Goal: Transaction & Acquisition: Purchase product/service

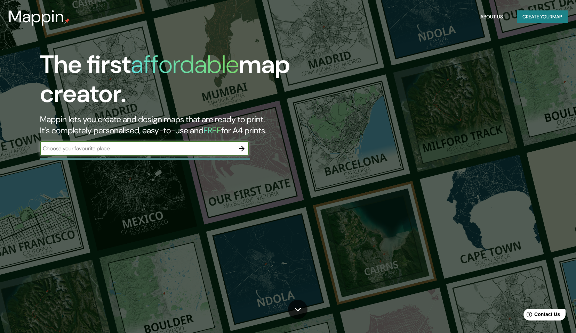
click at [216, 153] on div "​" at bounding box center [144, 149] width 209 height 14
type input "ponte vechio tiverton"
click at [243, 149] on icon "button" at bounding box center [242, 149] width 6 height 6
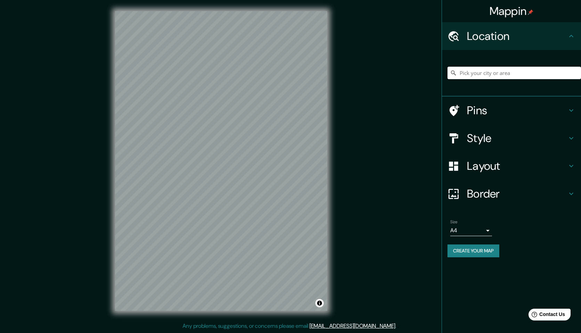
click at [528, 74] on input "Pick your city or area" at bounding box center [514, 73] width 134 height 13
click at [524, 141] on h4 "Style" at bounding box center [517, 138] width 100 height 14
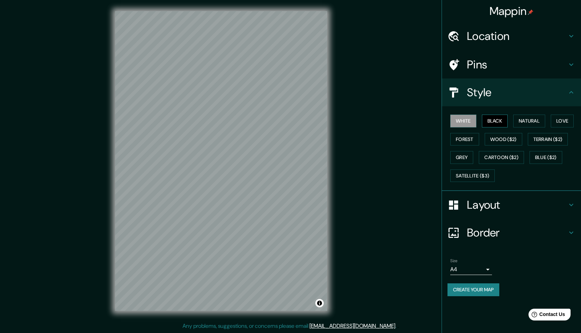
click at [496, 124] on button "Black" at bounding box center [495, 121] width 26 height 13
click at [535, 120] on button "Natural" at bounding box center [529, 121] width 32 height 13
click at [567, 120] on button "Love" at bounding box center [562, 121] width 23 height 13
click at [533, 121] on button "Natural" at bounding box center [529, 121] width 32 height 13
click at [464, 141] on button "Forest" at bounding box center [464, 139] width 29 height 13
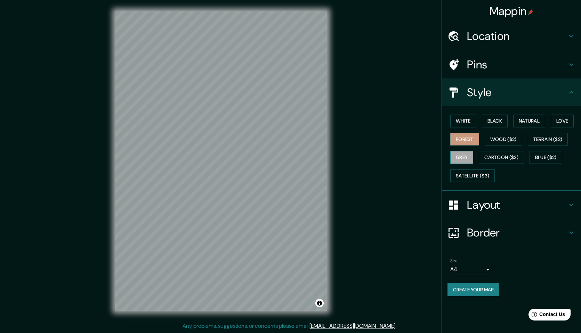
click at [463, 152] on button "Grey" at bounding box center [461, 157] width 23 height 13
click at [533, 121] on button "Natural" at bounding box center [529, 121] width 32 height 13
click at [480, 203] on h4 "Layout" at bounding box center [517, 205] width 100 height 14
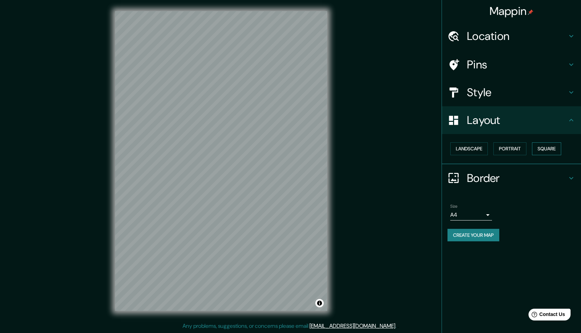
click at [537, 145] on button "Square" at bounding box center [546, 149] width 29 height 13
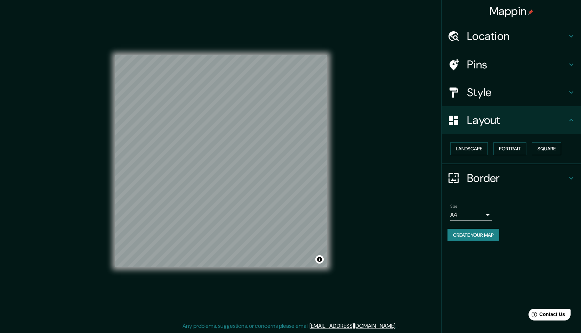
click at [499, 178] on h4 "Border" at bounding box center [517, 178] width 100 height 14
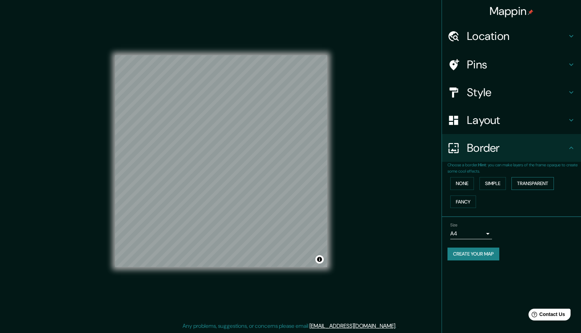
click at [538, 183] on button "Transparent" at bounding box center [532, 183] width 42 height 13
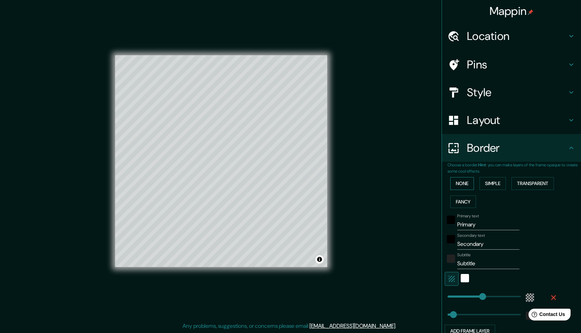
click at [464, 185] on button "None" at bounding box center [462, 183] width 24 height 13
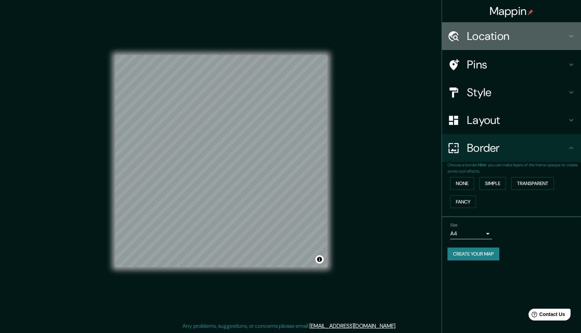
click at [497, 41] on h4 "Location" at bounding box center [517, 36] width 100 height 14
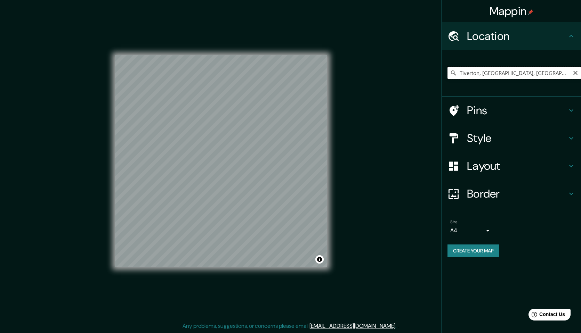
click at [505, 71] on input "Tiverton, [GEOGRAPHIC_DATA], [GEOGRAPHIC_DATA], [GEOGRAPHIC_DATA]" at bounding box center [514, 73] width 134 height 13
click at [496, 71] on input "Tiverton, [GEOGRAPHIC_DATA], [GEOGRAPHIC_DATA], [GEOGRAPHIC_DATA]" at bounding box center [514, 73] width 134 height 13
click at [493, 74] on input "Tiverton, [GEOGRAPHIC_DATA], [GEOGRAPHIC_DATA], [GEOGRAPHIC_DATA]" at bounding box center [514, 73] width 134 height 13
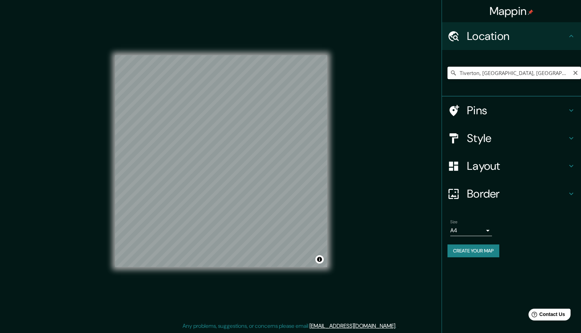
click at [493, 74] on input "Tiverton, [GEOGRAPHIC_DATA], [GEOGRAPHIC_DATA], [GEOGRAPHIC_DATA]" at bounding box center [514, 73] width 134 height 13
paste input "[STREET_ADDRESS]"
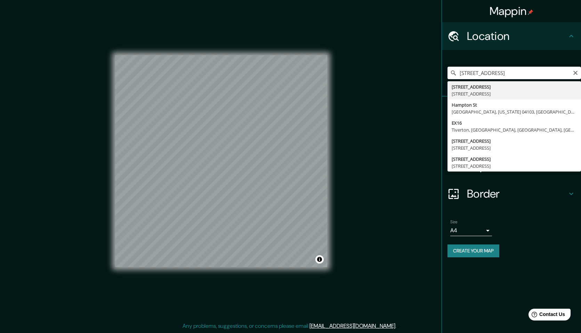
type input "[STREET_ADDRESS]"
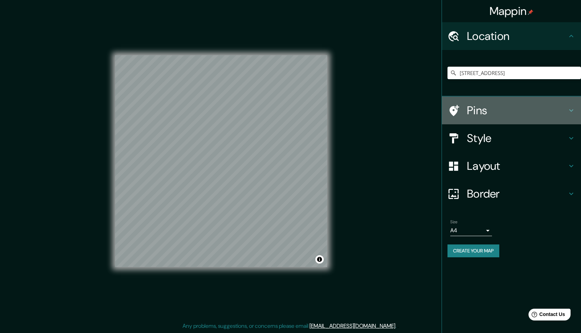
click at [500, 112] on h4 "Pins" at bounding box center [517, 111] width 100 height 14
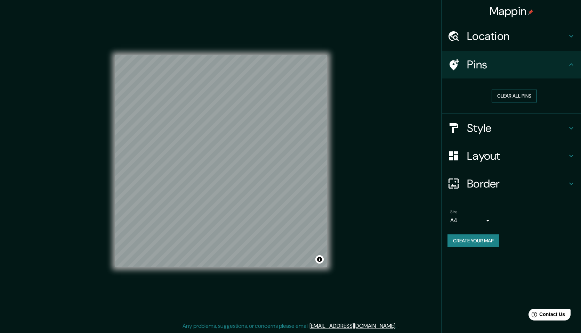
click at [510, 96] on button "Clear all pins" at bounding box center [514, 96] width 45 height 13
click at [503, 66] on h4 "Pins" at bounding box center [517, 65] width 100 height 14
click at [463, 96] on div "Clear all pins" at bounding box center [514, 96] width 122 height 13
click at [512, 96] on button "Clear all pins" at bounding box center [514, 96] width 45 height 13
click at [470, 220] on body "Mappin Location [STREET_ADDRESS] Pins Clear all pins Style Layout Border Choose…" at bounding box center [290, 166] width 581 height 333
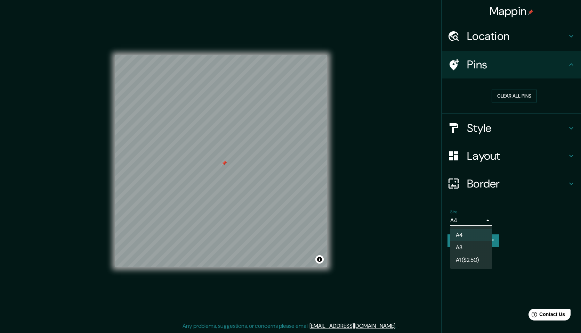
click at [522, 215] on div at bounding box center [290, 166] width 581 height 333
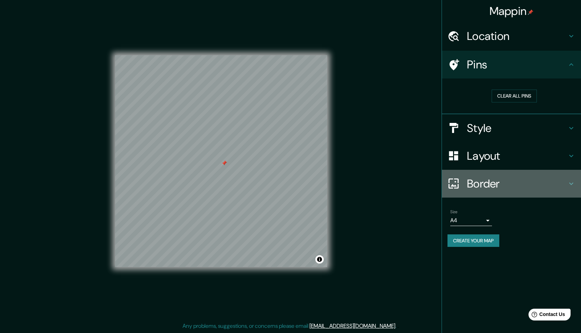
click at [488, 185] on h4 "Border" at bounding box center [517, 184] width 100 height 14
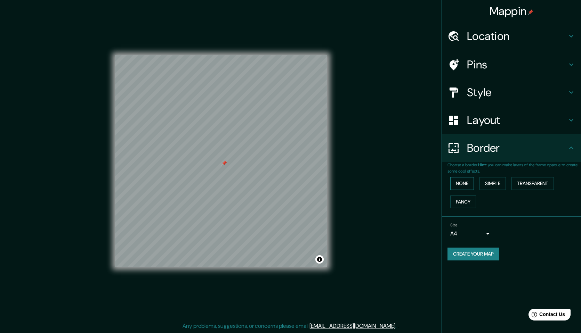
click at [468, 183] on button "None" at bounding box center [462, 183] width 24 height 13
click at [500, 181] on button "Simple" at bounding box center [492, 183] width 26 height 13
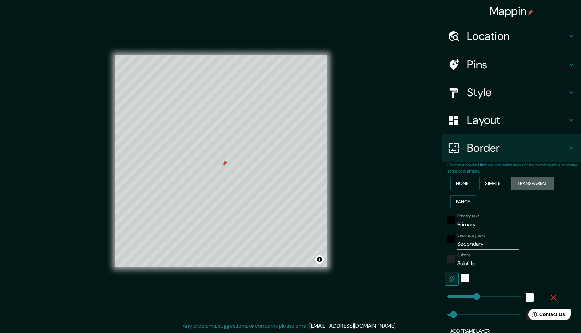
click at [528, 185] on button "Transparent" at bounding box center [532, 183] width 42 height 13
click at [466, 201] on button "Fancy" at bounding box center [463, 202] width 26 height 13
click at [464, 184] on button "None" at bounding box center [462, 183] width 24 height 13
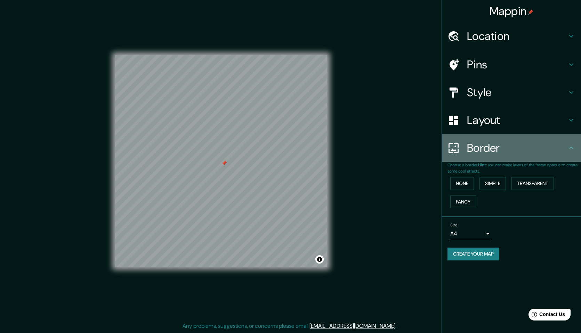
click at [483, 157] on div "Border" at bounding box center [511, 148] width 139 height 28
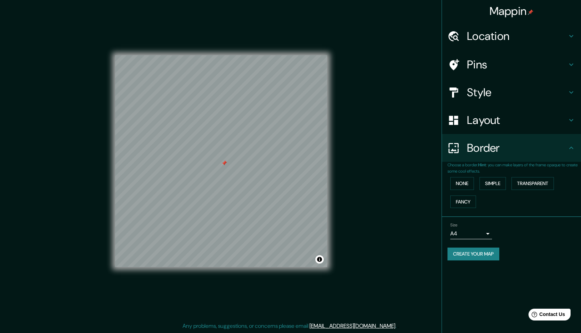
click at [492, 114] on h4 "Layout" at bounding box center [517, 120] width 100 height 14
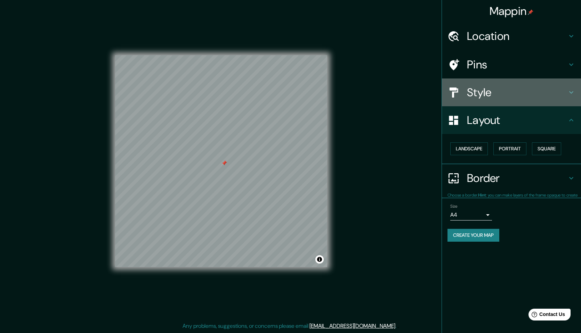
click at [492, 94] on h4 "Style" at bounding box center [517, 93] width 100 height 14
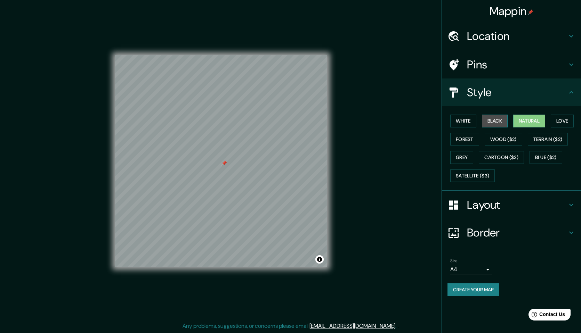
click at [496, 121] on button "Black" at bounding box center [495, 121] width 26 height 13
click at [469, 120] on button "White" at bounding box center [463, 121] width 26 height 13
click at [468, 136] on button "Forest" at bounding box center [464, 139] width 29 height 13
click at [566, 122] on button "Love" at bounding box center [562, 121] width 23 height 13
click at [467, 122] on button "White" at bounding box center [463, 121] width 26 height 13
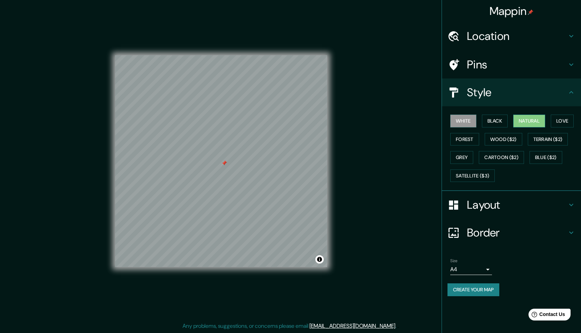
click at [536, 119] on button "Natural" at bounding box center [529, 121] width 32 height 13
click at [452, 118] on button "White" at bounding box center [463, 121] width 26 height 13
click at [466, 156] on button "Grey" at bounding box center [461, 157] width 23 height 13
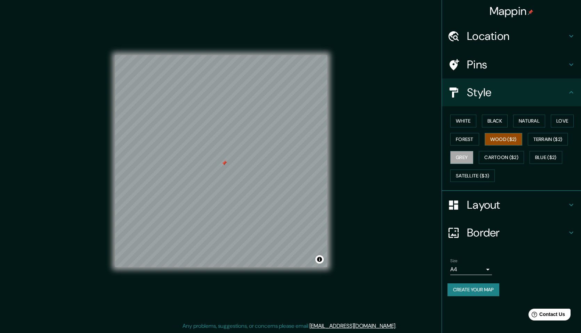
click at [494, 141] on button "Wood ($2)" at bounding box center [504, 139] width 38 height 13
click at [502, 156] on button "Cartoon ($2)" at bounding box center [501, 157] width 45 height 13
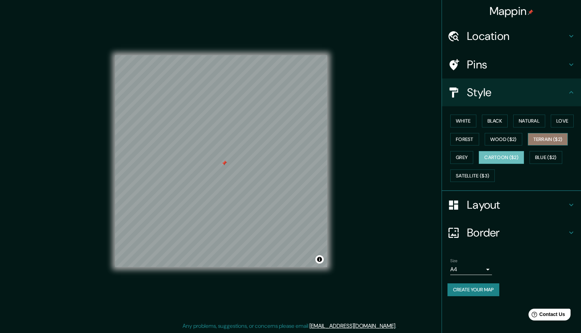
click at [546, 141] on button "Terrain ($2)" at bounding box center [548, 139] width 40 height 13
drag, startPoint x: 543, startPoint y: 157, endPoint x: 523, endPoint y: 164, distance: 21.4
click at [543, 157] on button "Blue ($2)" at bounding box center [545, 157] width 33 height 13
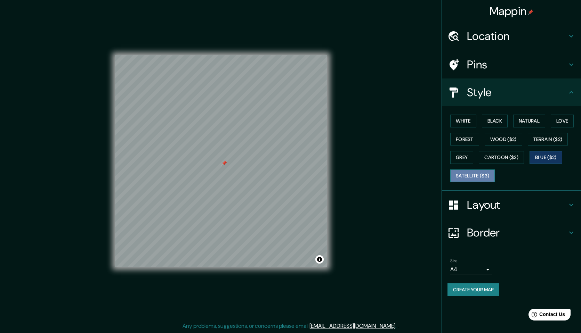
click at [474, 177] on button "Satellite ($3)" at bounding box center [472, 176] width 45 height 13
click at [496, 120] on button "Black" at bounding box center [495, 121] width 26 height 13
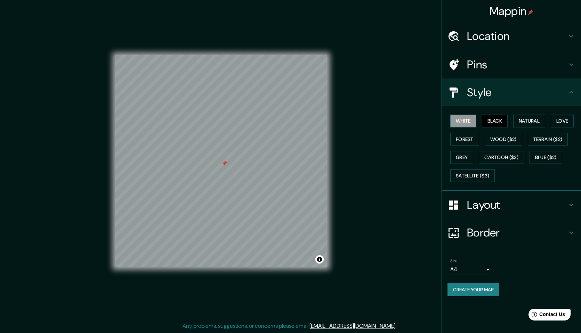
click at [464, 121] on button "White" at bounding box center [463, 121] width 26 height 13
click at [479, 66] on h4 "Pins" at bounding box center [517, 65] width 100 height 14
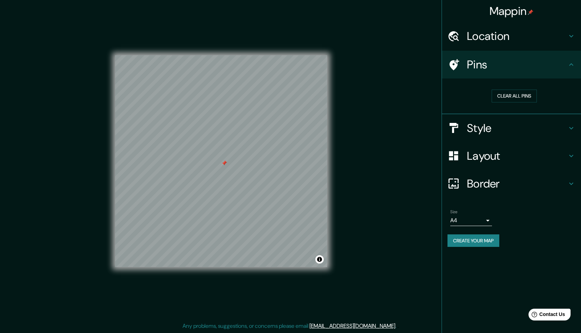
click at [490, 35] on h4 "Location" at bounding box center [517, 36] width 100 height 14
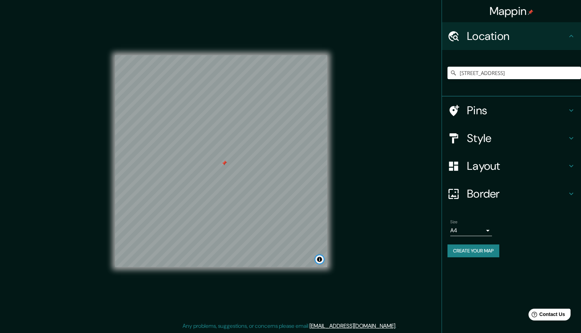
click at [320, 259] on button "Toggle attribution" at bounding box center [319, 260] width 8 height 8
click at [401, 232] on div "Mappin Location [STREET_ADDRESS] Pins Style Layout Border Choose a border. Hint…" at bounding box center [290, 166] width 581 height 333
click at [471, 249] on button "Create your map" at bounding box center [473, 251] width 52 height 13
click at [481, 253] on button "Create your map" at bounding box center [473, 251] width 52 height 13
